Goal: Information Seeking & Learning: Learn about a topic

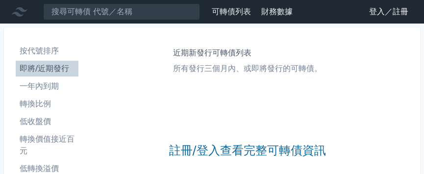
click at [52, 68] on li "即將/近期發行" at bounding box center [47, 69] width 63 height 12
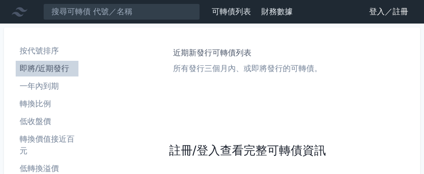
click at [226, 153] on link "註冊/登入查看完整可轉債資訊" at bounding box center [246, 151] width 157 height 16
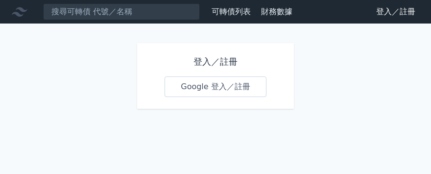
click at [234, 85] on link "Google 登入／註冊" at bounding box center [216, 86] width 102 height 21
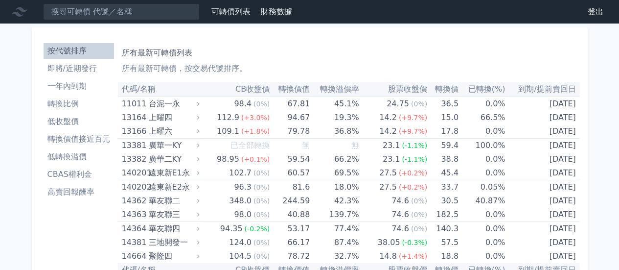
click at [64, 69] on li "即將/近期發行" at bounding box center [79, 69] width 71 height 12
